Goal: Task Accomplishment & Management: Complete application form

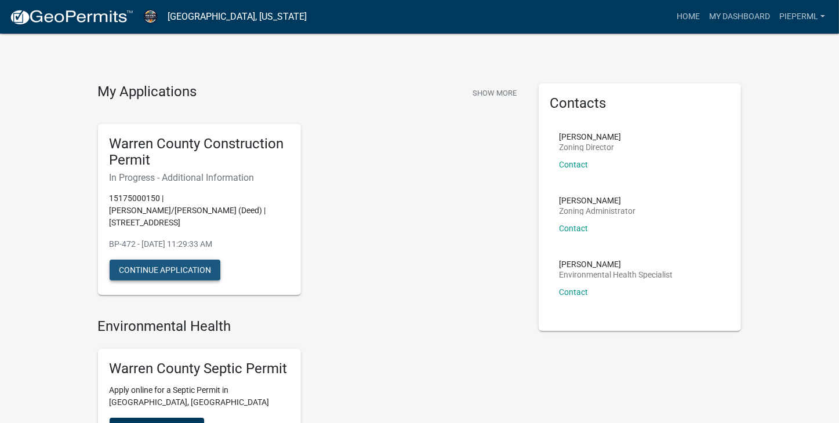
click at [175, 260] on button "Continue Application" at bounding box center [165, 270] width 111 height 21
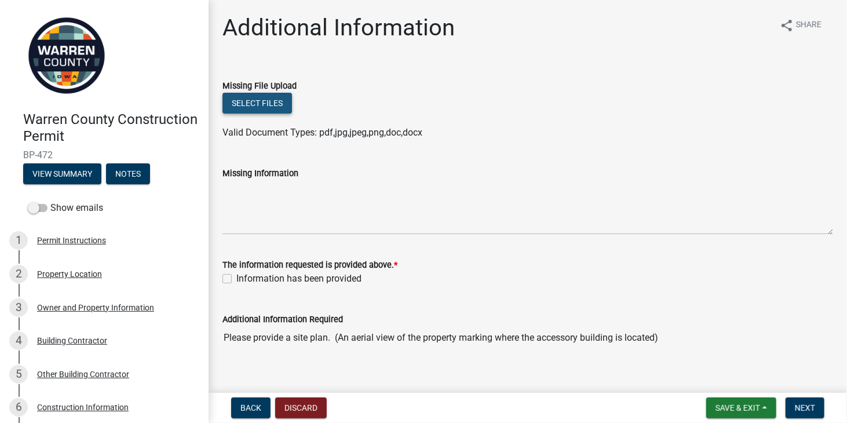
click at [266, 103] on button "Select files" at bounding box center [258, 103] width 70 height 21
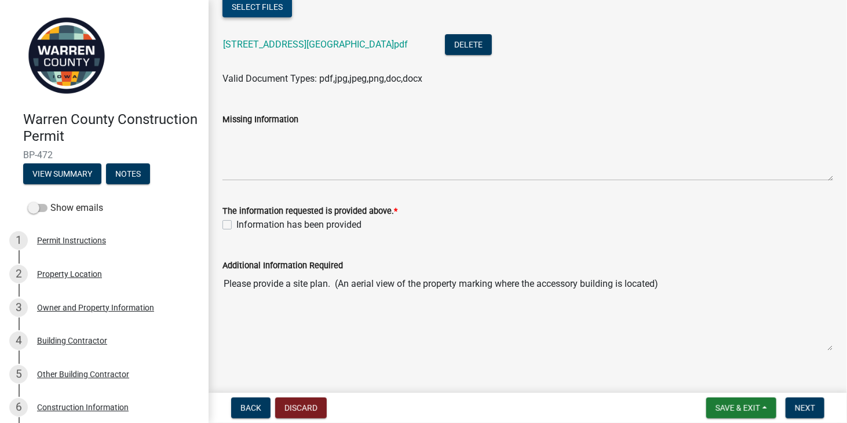
scroll to position [113, 0]
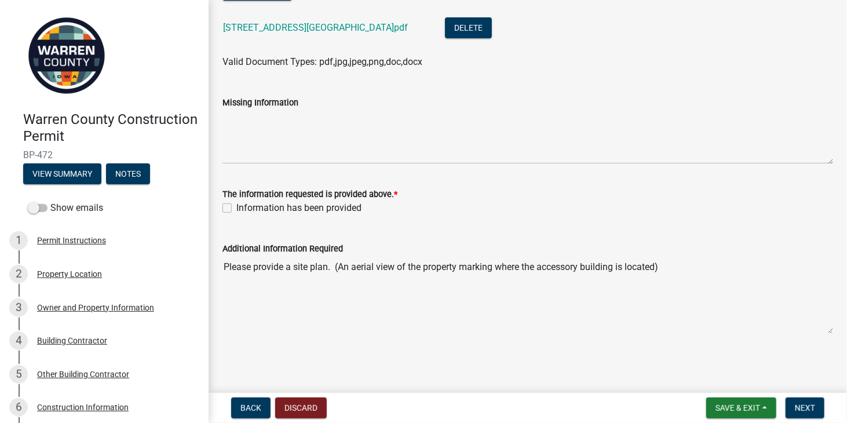
click at [236, 208] on label "Information has been provided" at bounding box center [298, 208] width 125 height 14
click at [236, 208] on input "Information has been provided" at bounding box center [240, 205] width 8 height 8
checkbox input "true"
click at [748, 405] on span "Save & Exit" at bounding box center [738, 407] width 45 height 9
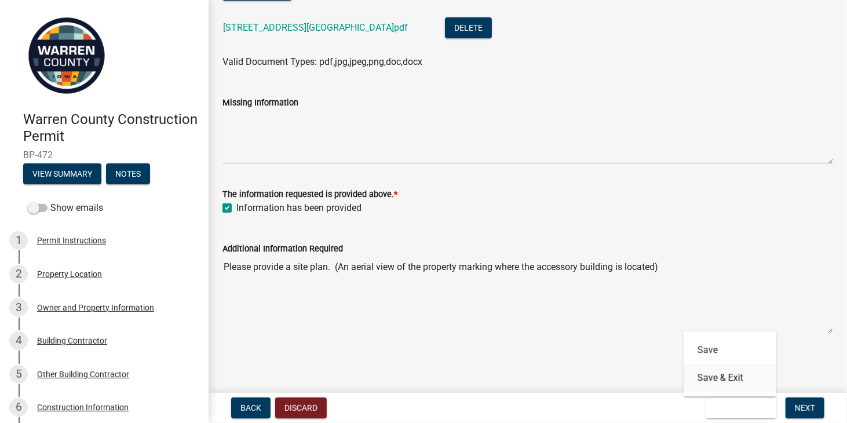
click at [721, 380] on button "Save & Exit" at bounding box center [730, 378] width 93 height 28
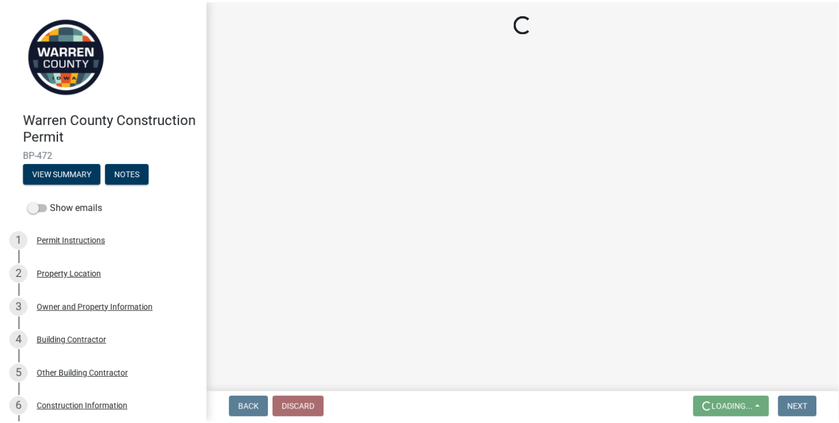
scroll to position [0, 0]
